Goal: Find specific page/section: Find specific page/section

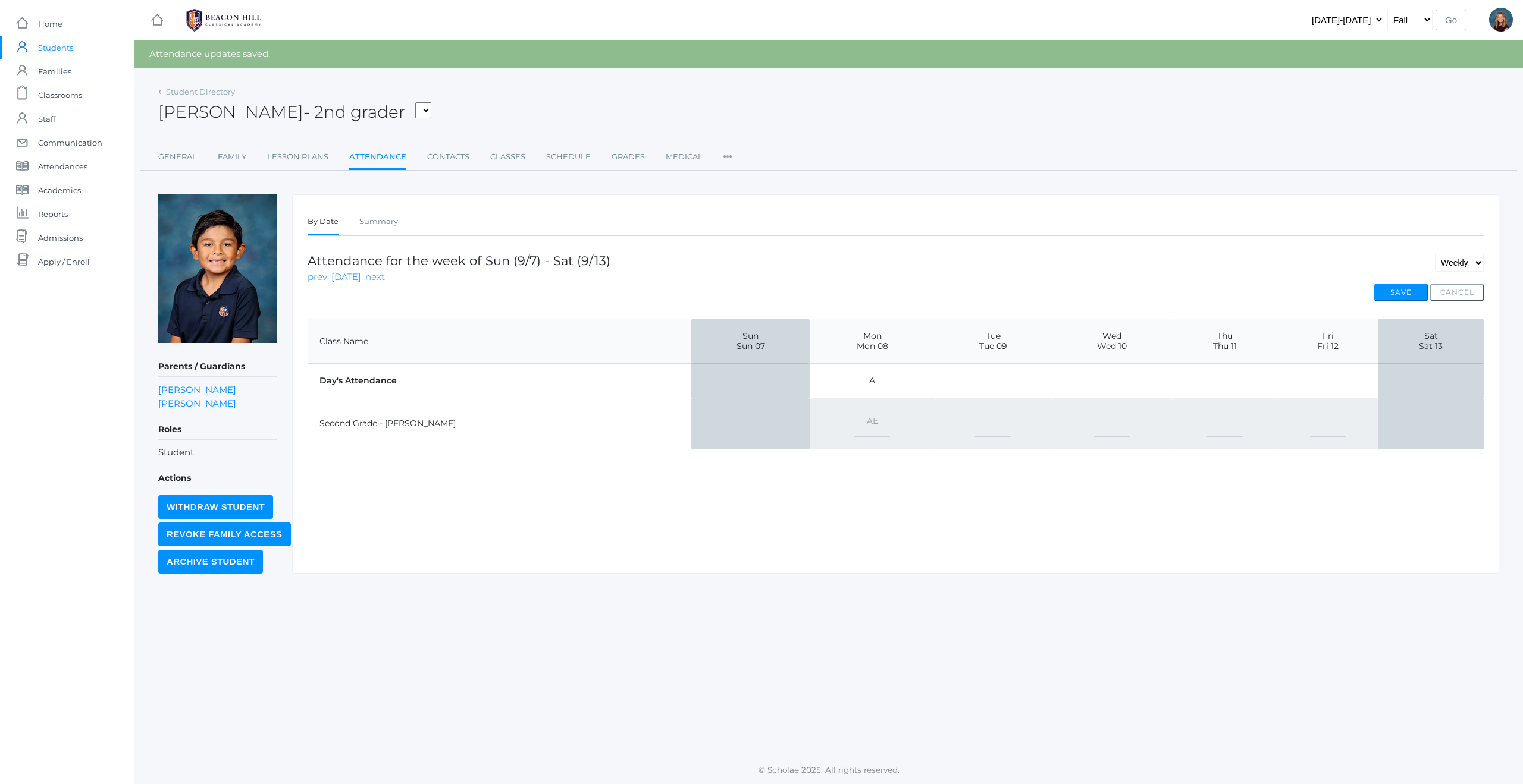
click at [66, 43] on span "Students" at bounding box center [55, 48] width 35 height 24
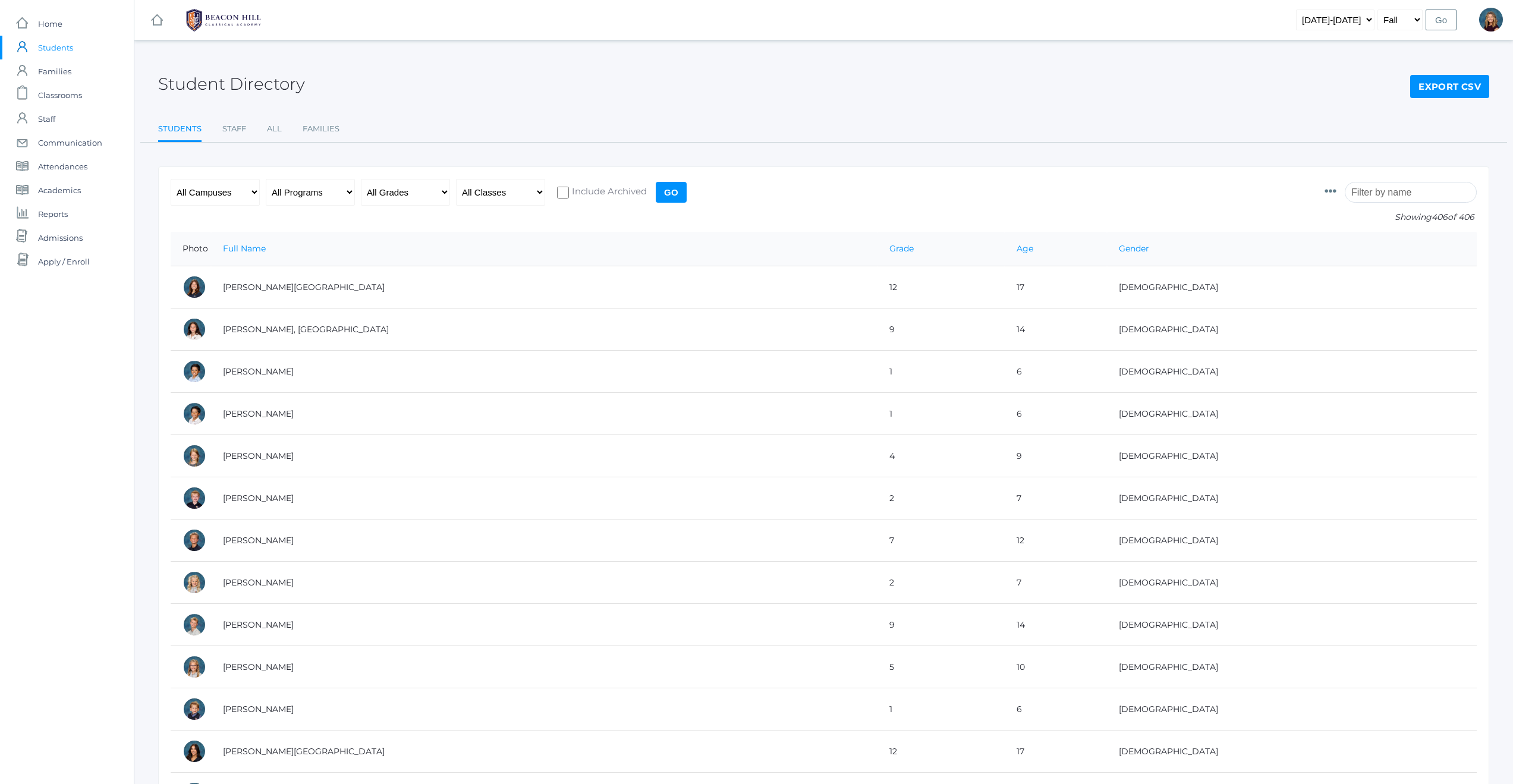
click at [1401, 194] on input "search" at bounding box center [1411, 192] width 132 height 21
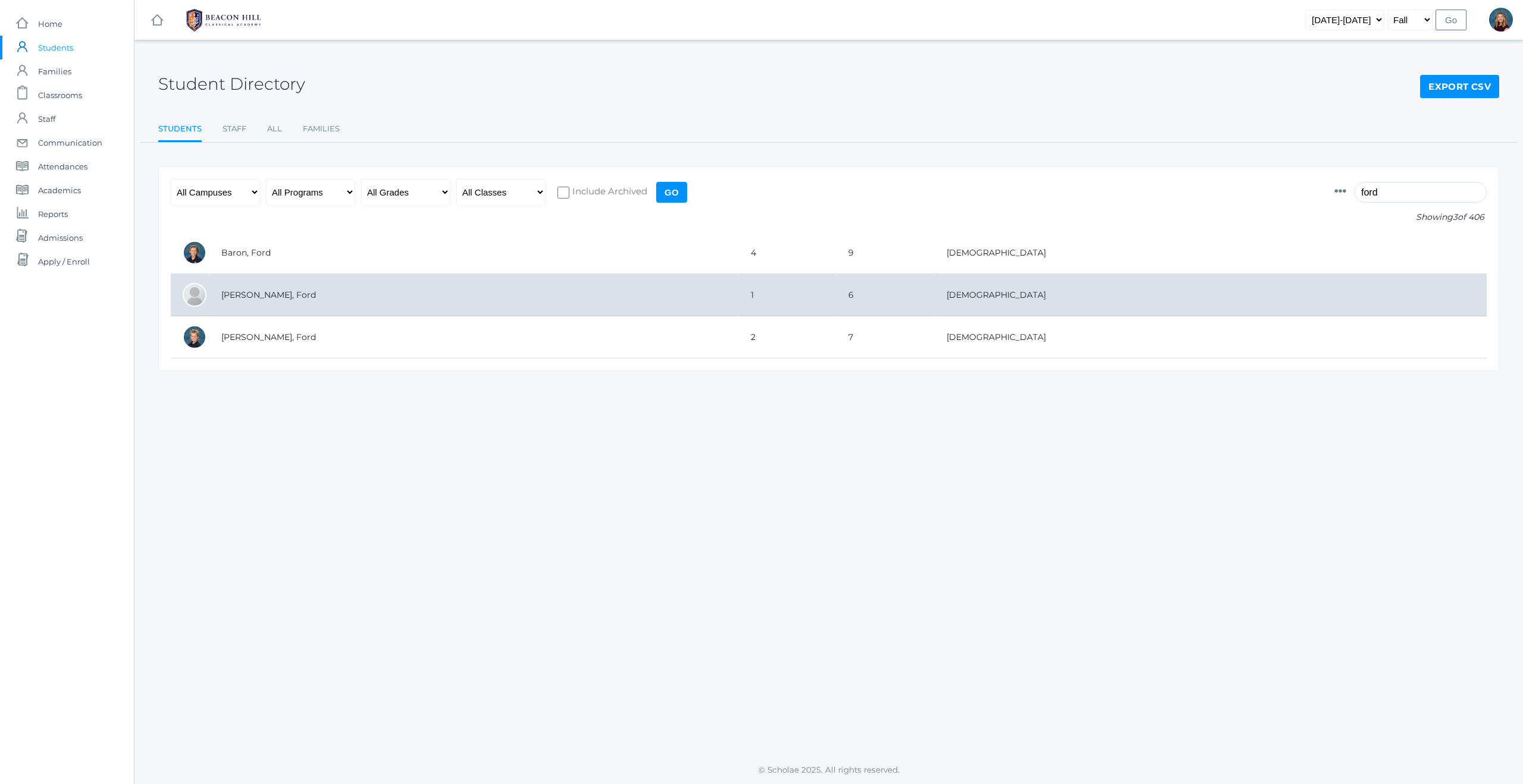
type input "ford"
click at [258, 296] on td "[PERSON_NAME], Ford" at bounding box center [474, 295] width 529 height 42
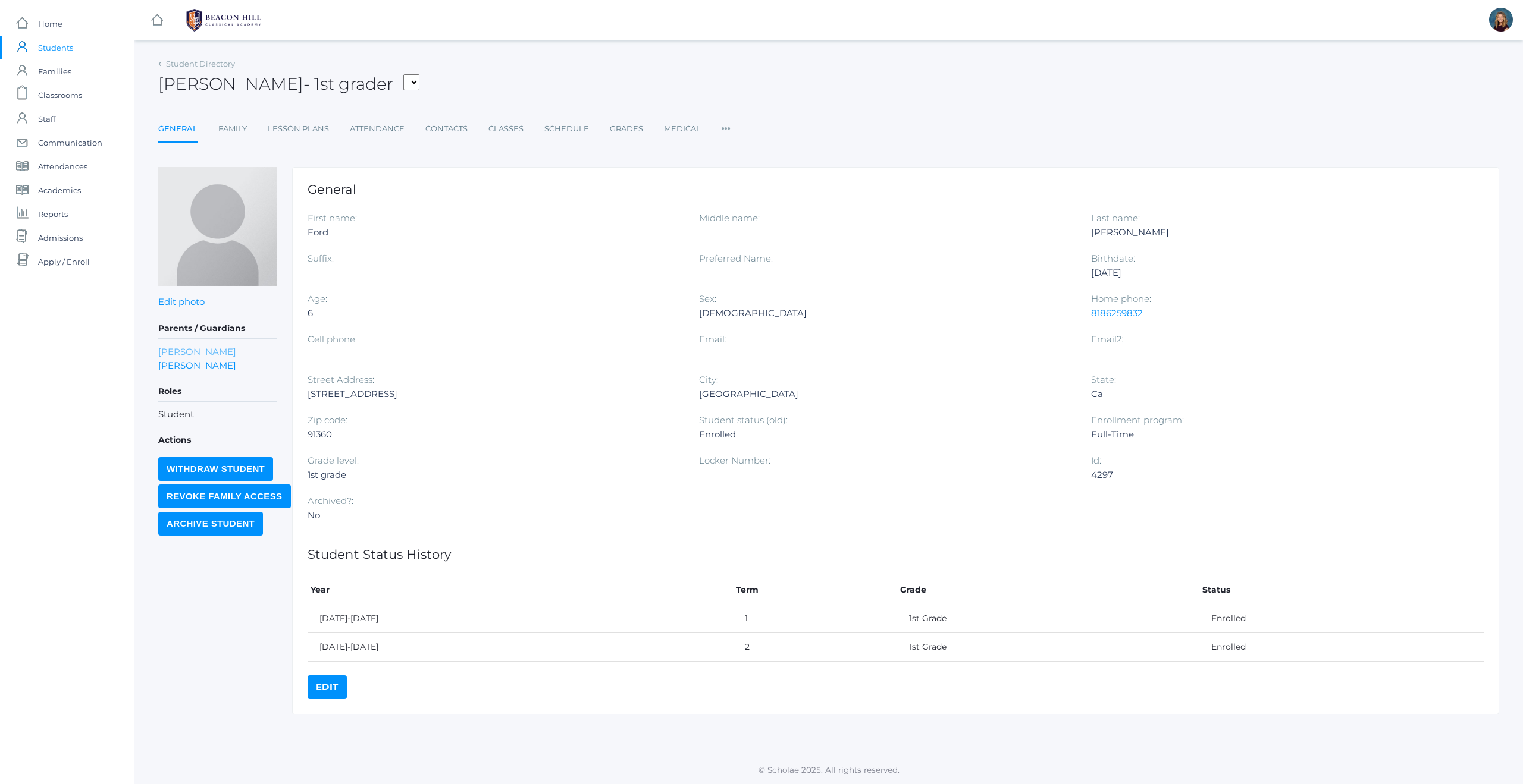
click at [172, 352] on link "Randi Ferris" at bounding box center [197, 352] width 78 height 14
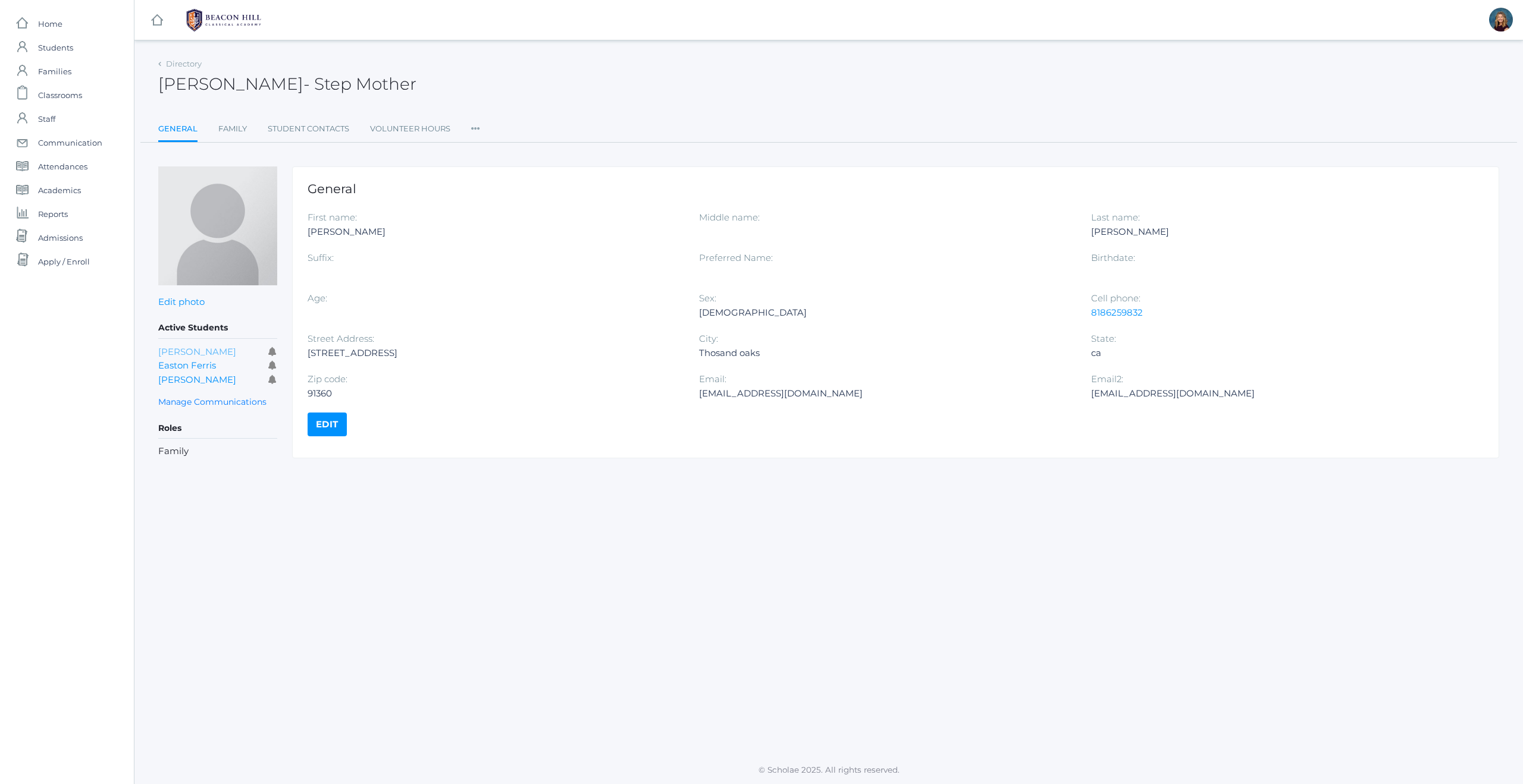
click at [176, 351] on link "Ford Ferris" at bounding box center [197, 351] width 78 height 11
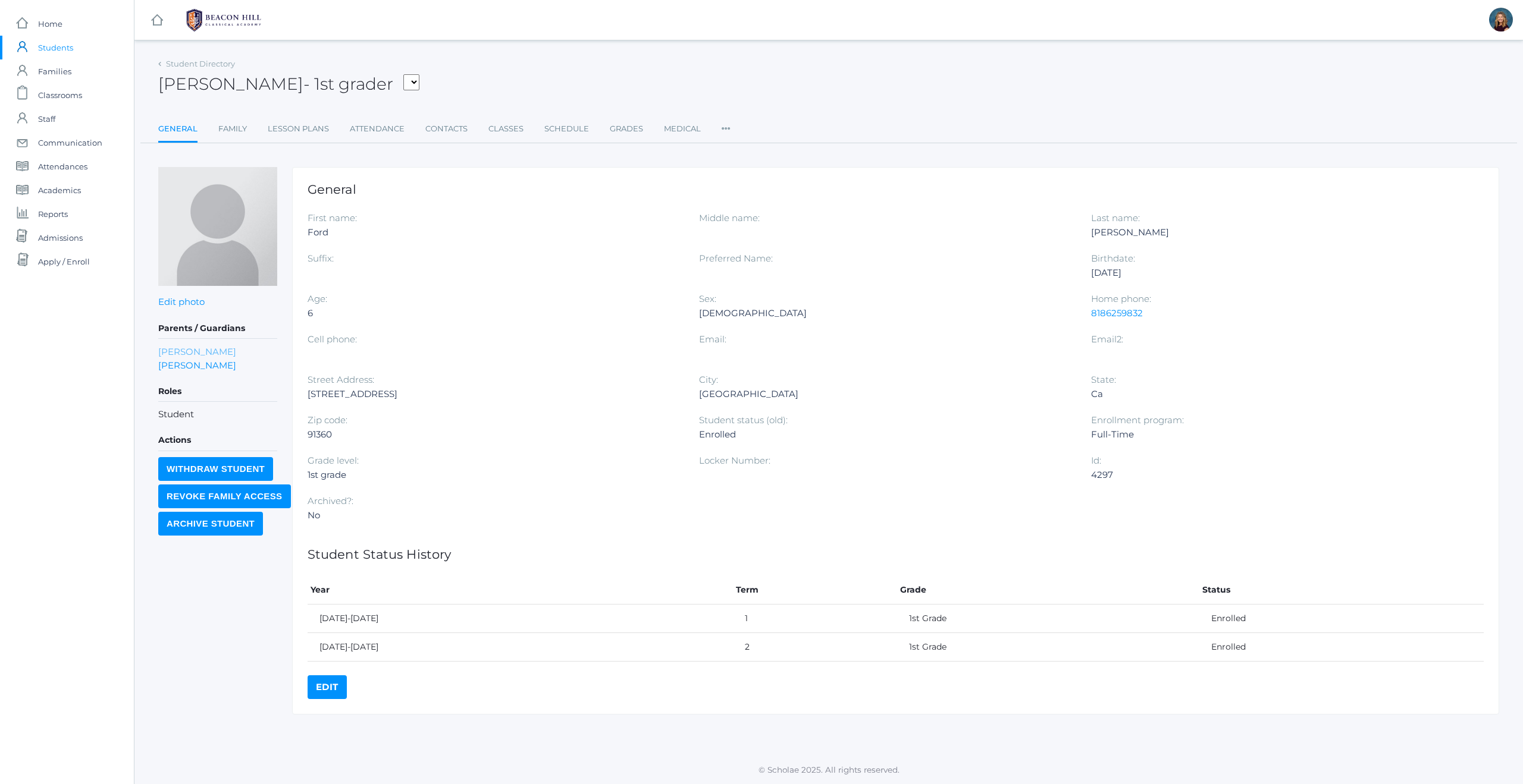
click at [170, 348] on link "Randi Ferris" at bounding box center [197, 352] width 78 height 14
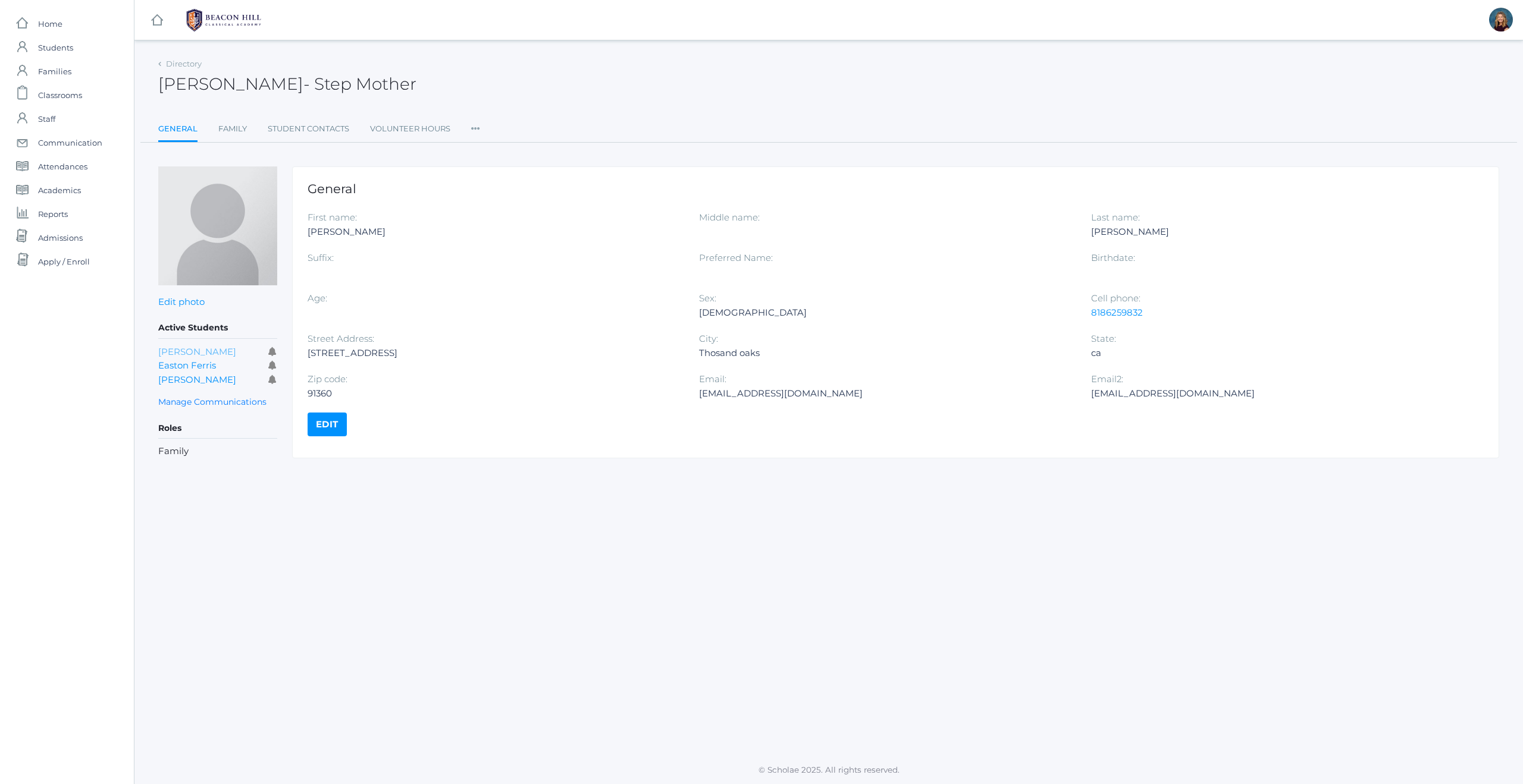
click at [165, 353] on link "Ford Ferris" at bounding box center [197, 351] width 78 height 11
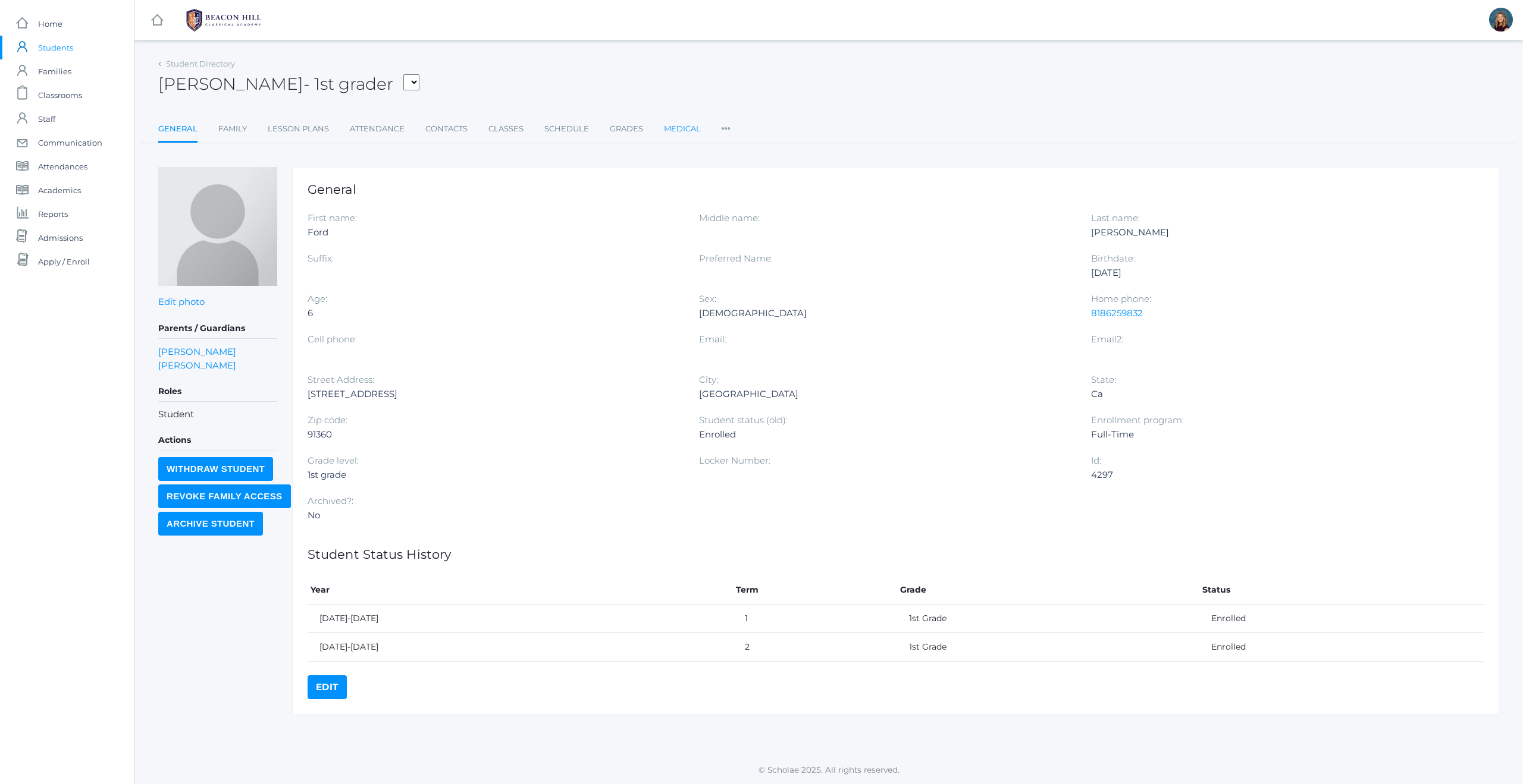
click at [680, 126] on link "Medical" at bounding box center [682, 129] width 37 height 24
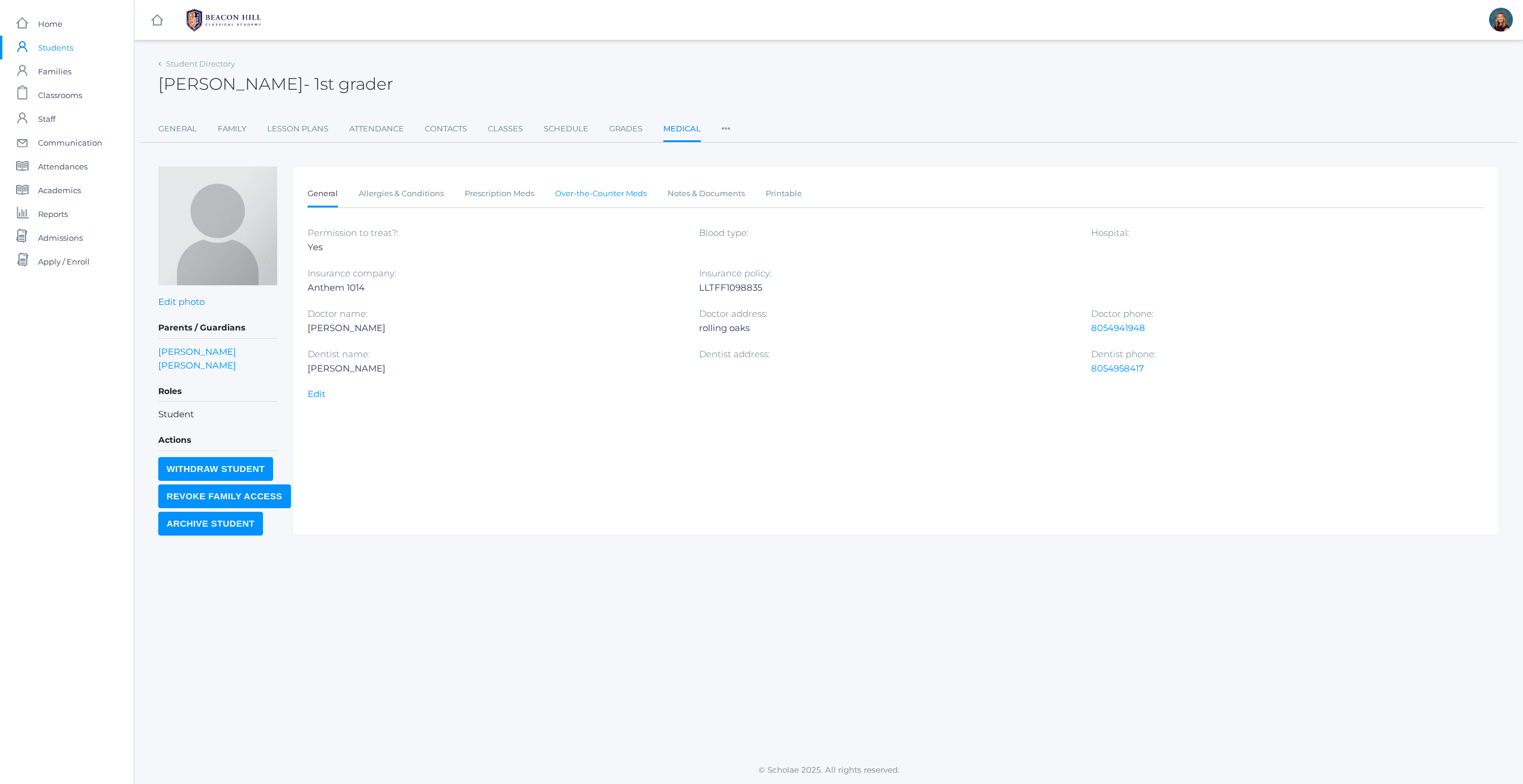
click at [599, 189] on link "Over-the-Counter Meds" at bounding box center [601, 194] width 92 height 24
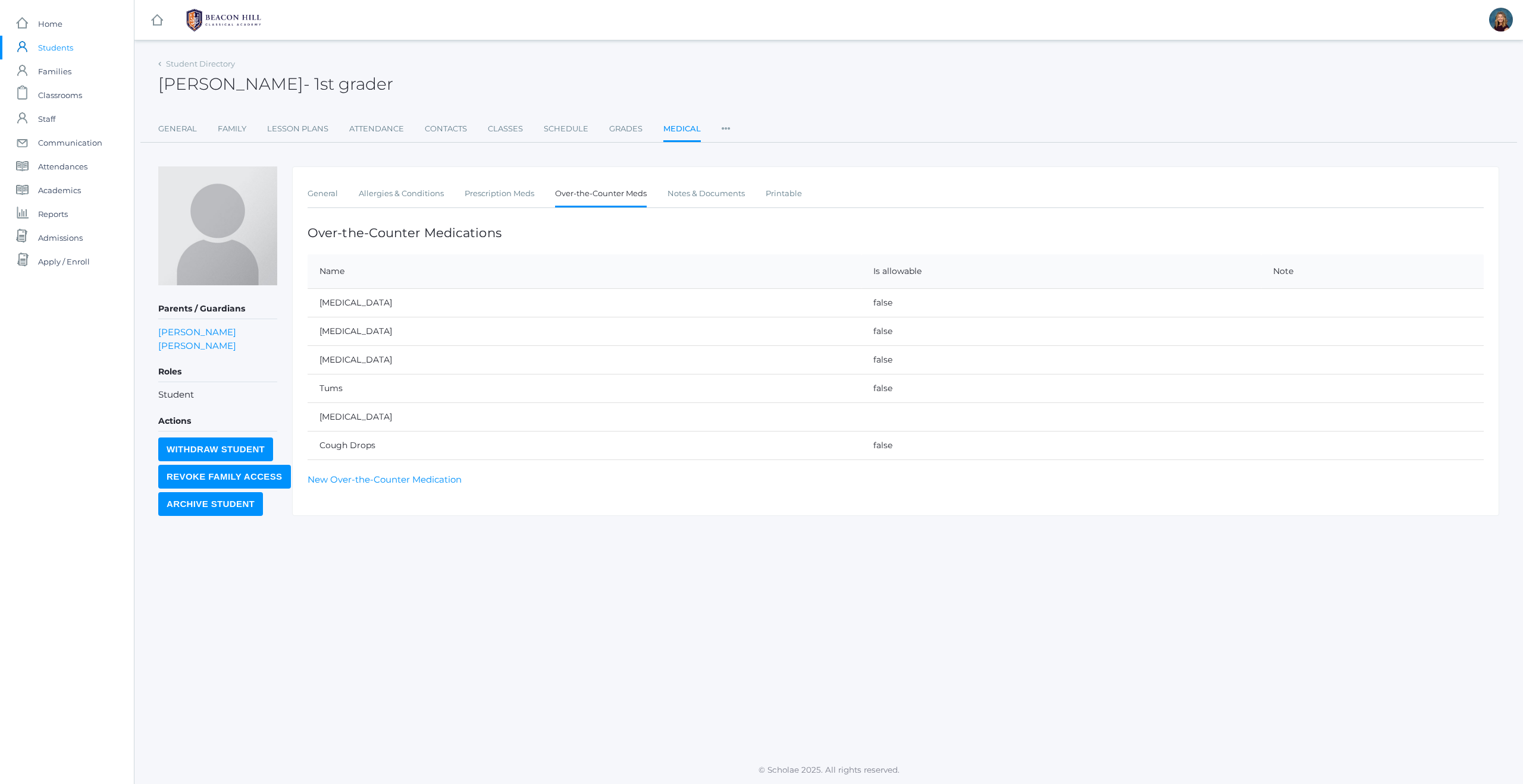
click at [62, 47] on span "Students" at bounding box center [55, 48] width 35 height 24
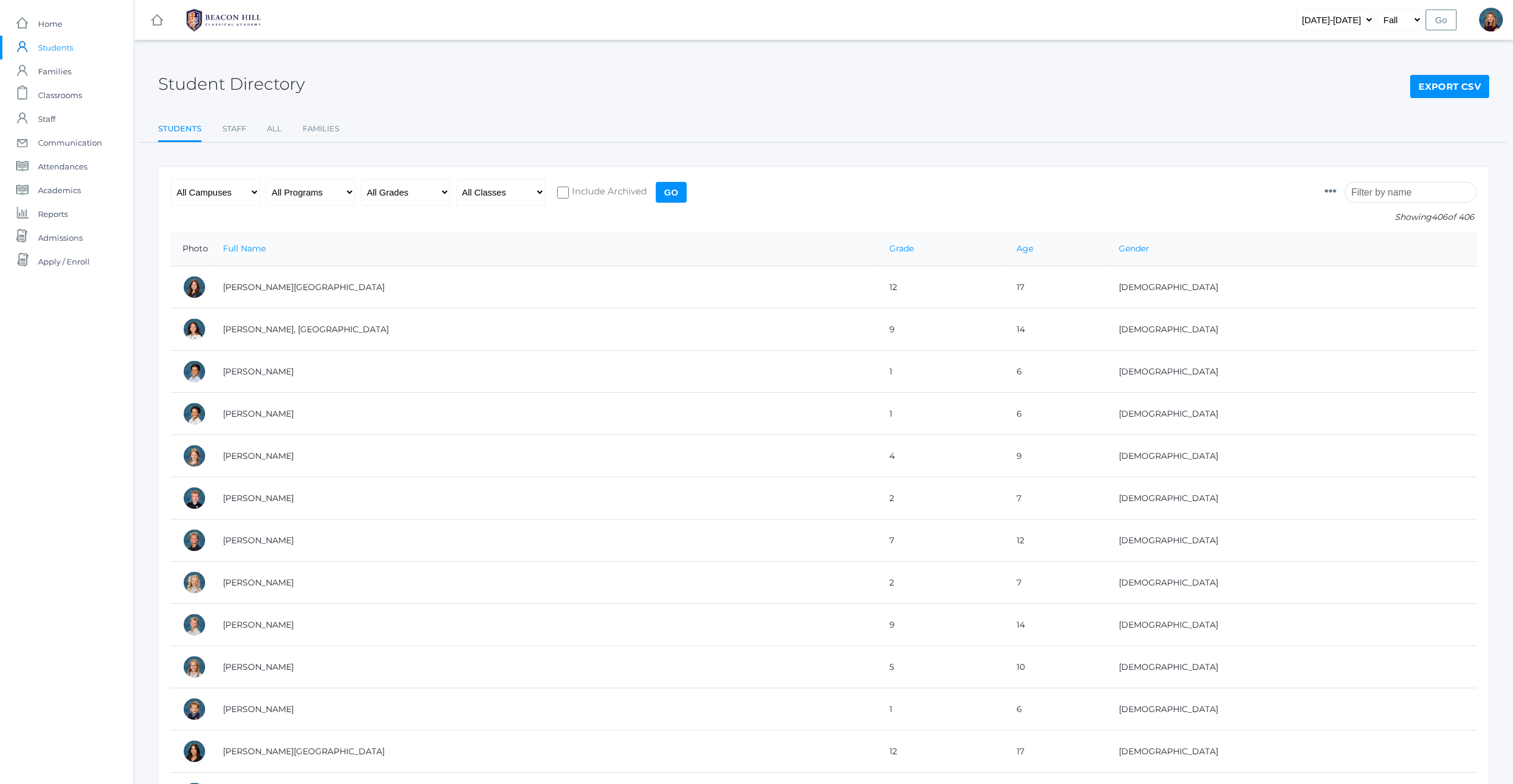
click at [1402, 199] on input "search" at bounding box center [1411, 192] width 132 height 21
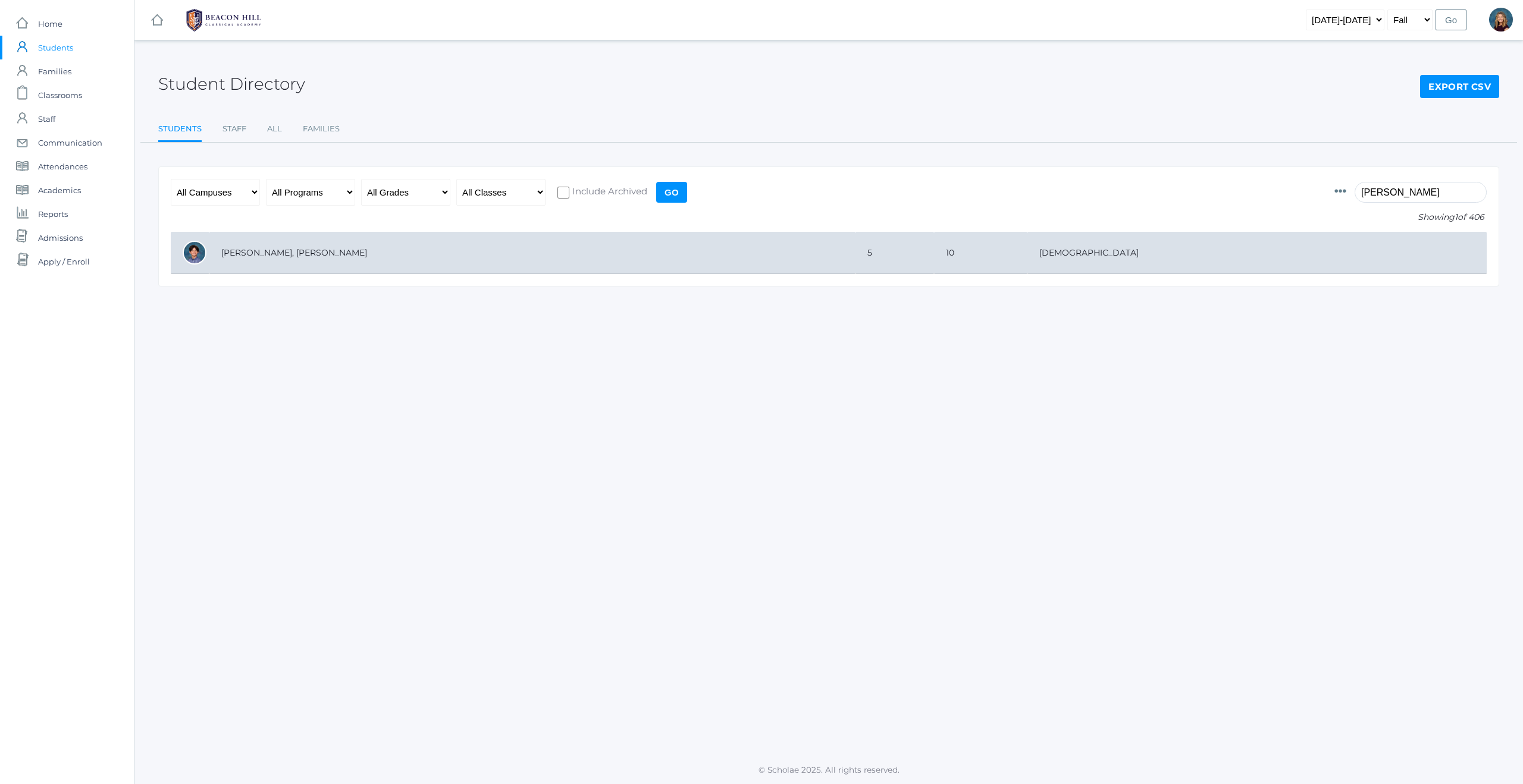
type input "purser"
click at [271, 252] on td "[PERSON_NAME], [PERSON_NAME]" at bounding box center [532, 252] width 646 height 42
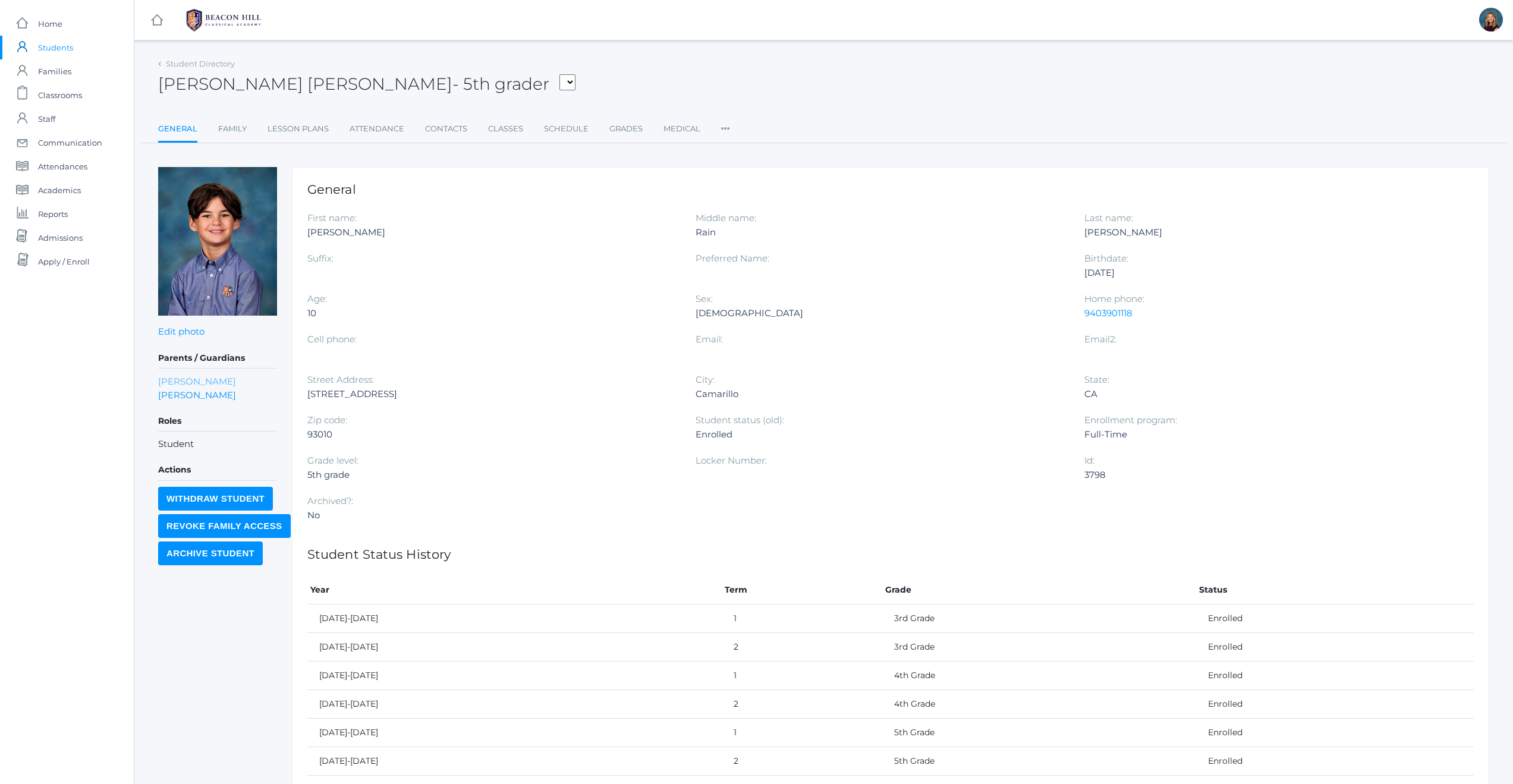
click at [176, 379] on link "[PERSON_NAME]" at bounding box center [197, 381] width 78 height 14
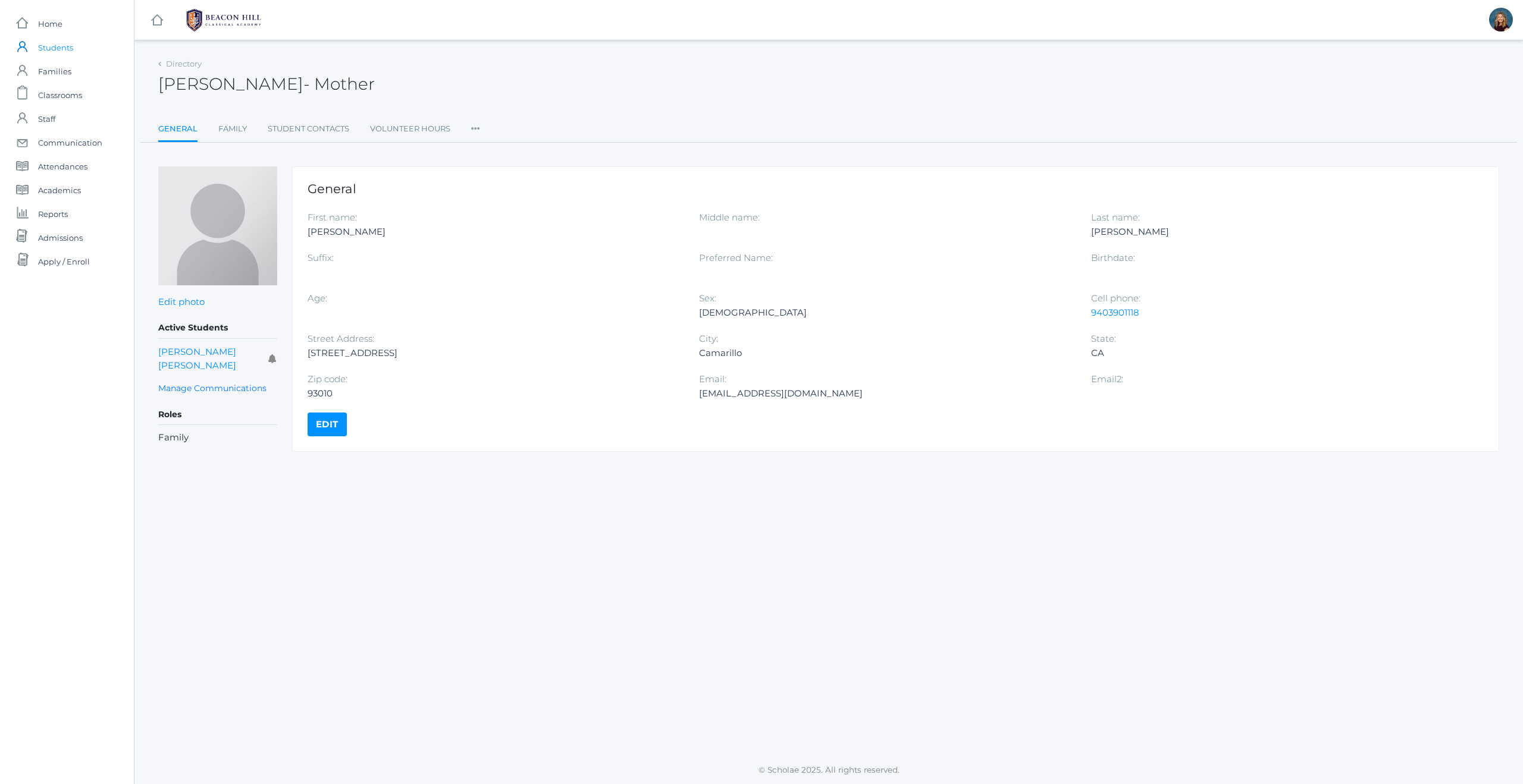
click at [47, 45] on span "Students" at bounding box center [55, 48] width 35 height 24
